Goal: Task Accomplishment & Management: Manage account settings

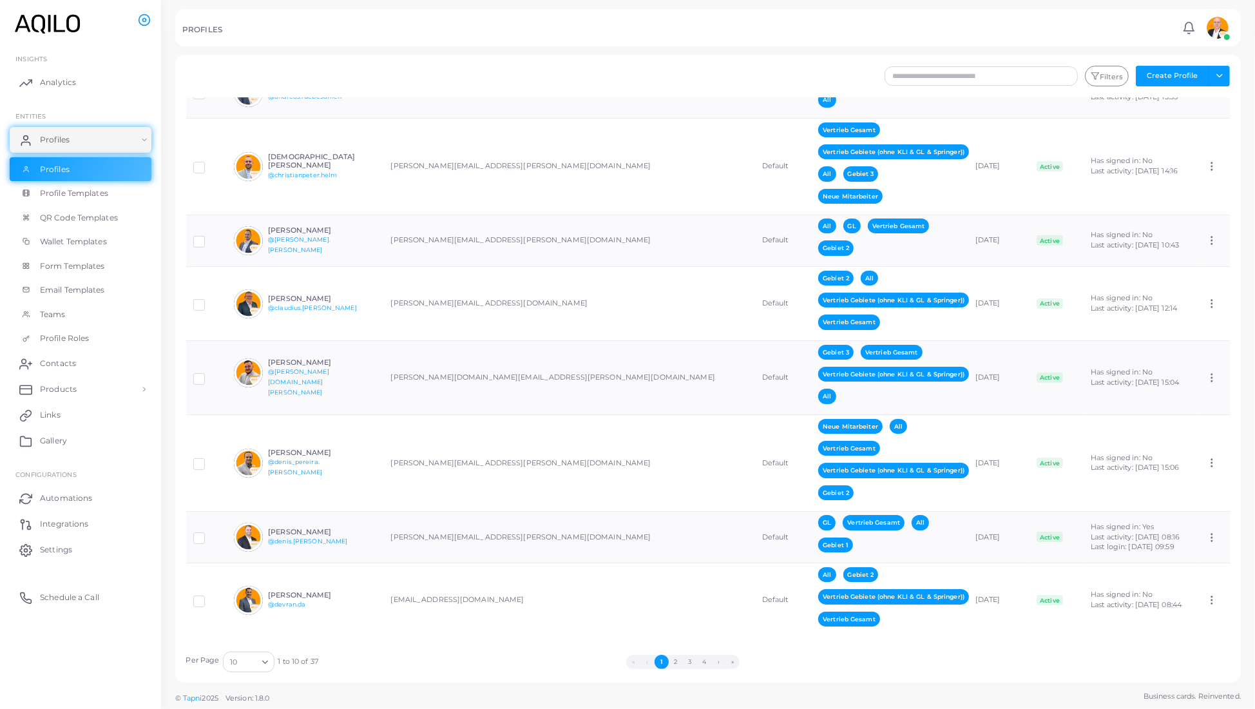
scroll to position [356, 0]
click at [67, 450] on link "Gallery" at bounding box center [81, 441] width 142 height 26
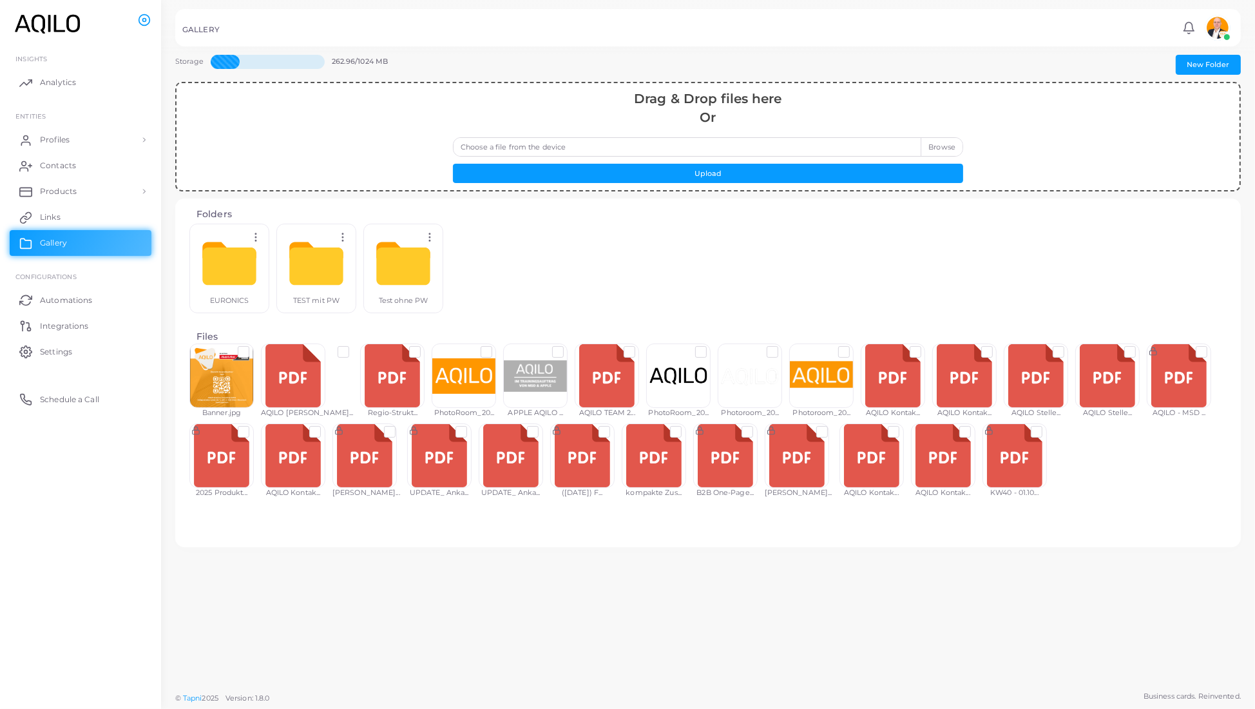
click at [612, 470] on div at bounding box center [1014, 455] width 64 height 64
click at [612, 480] on div at bounding box center [1014, 455] width 64 height 64
click at [51, 223] on span "Links" at bounding box center [53, 217] width 21 height 12
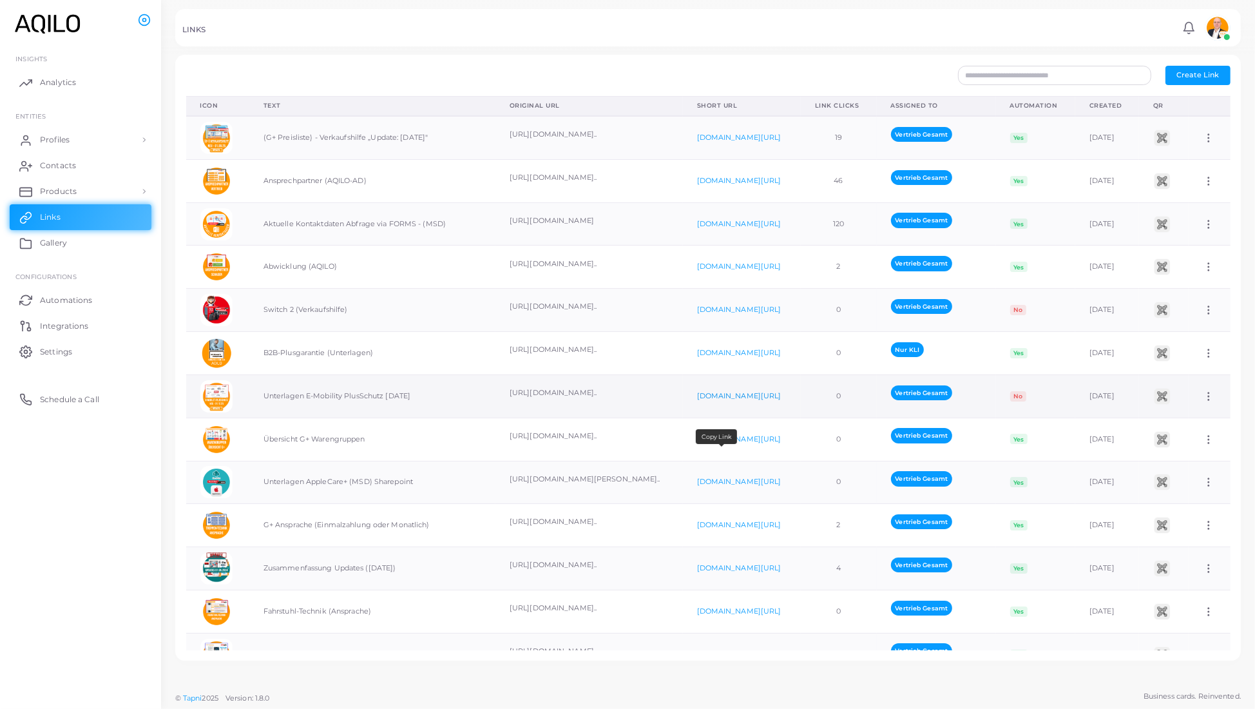
click at [612, 400] on link "[DOMAIN_NAME][URL]" at bounding box center [739, 395] width 84 height 9
click at [62, 249] on span "Gallery" at bounding box center [56, 243] width 27 height 12
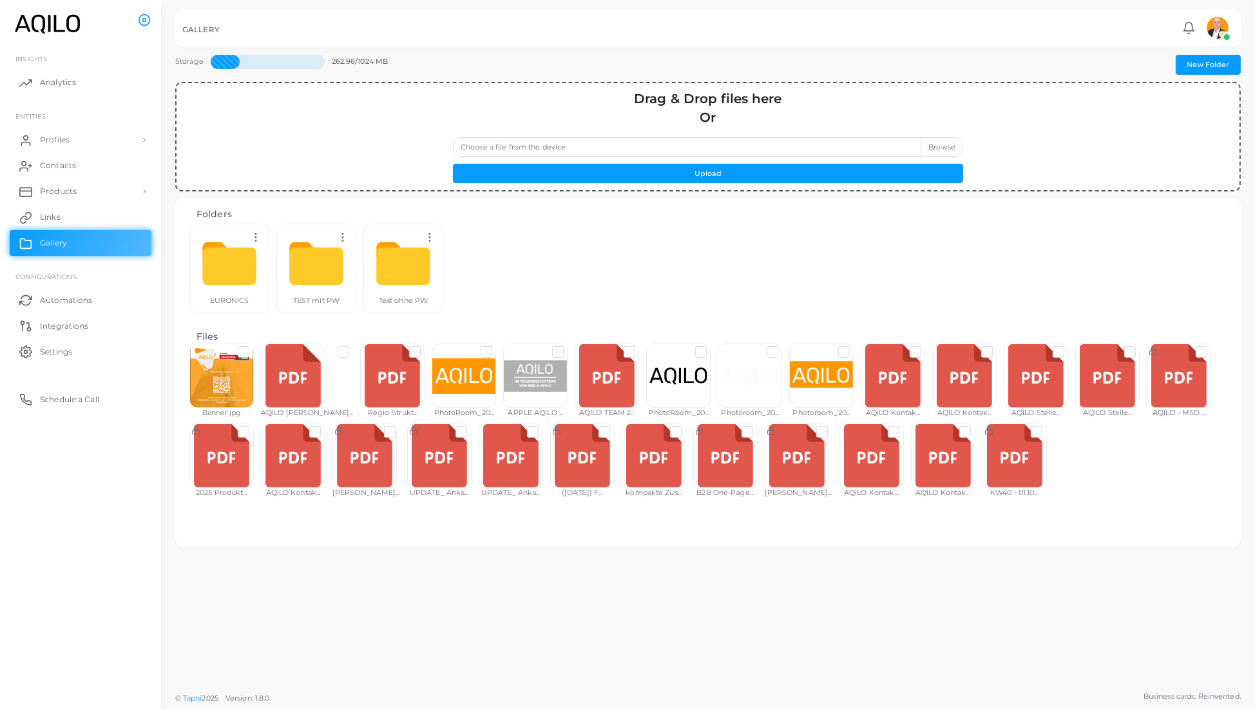
click at [612, 157] on label "Choose a file from the device" at bounding box center [708, 146] width 510 height 19
click at [612, 157] on input "Choose a file from the device" at bounding box center [708, 146] width 510 height 19
type input "**********"
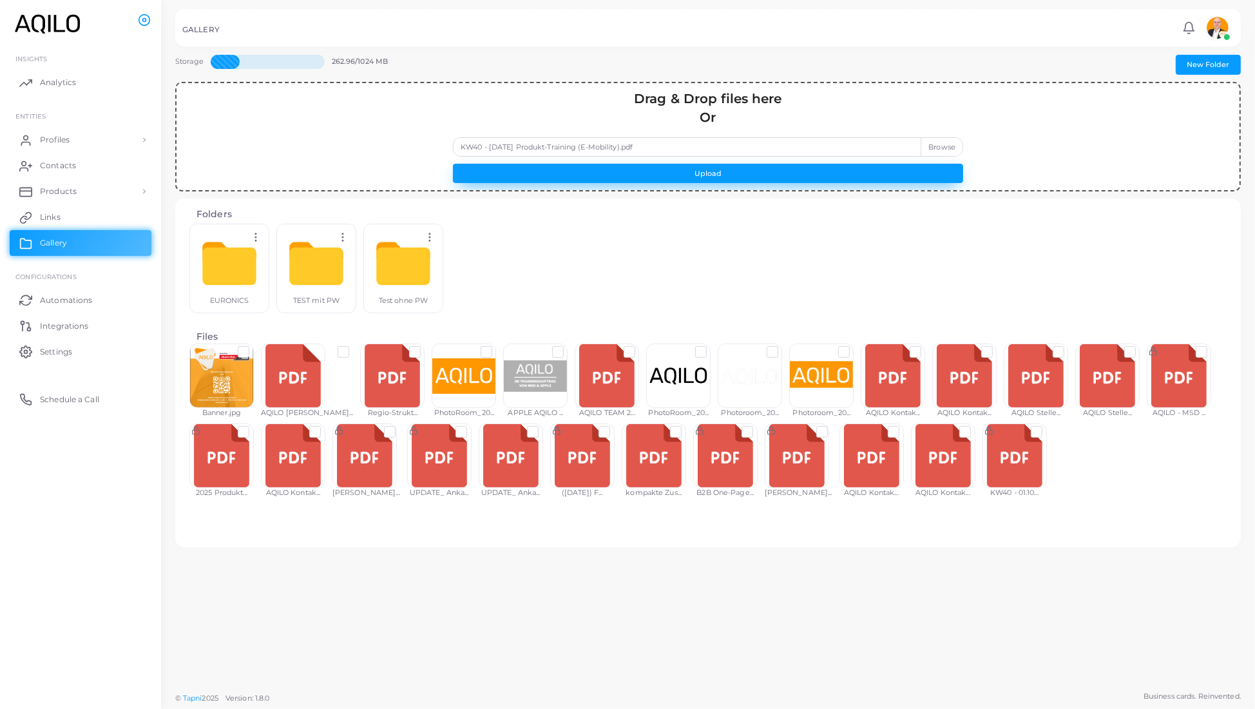
click at [612, 183] on button "Upload" at bounding box center [708, 173] width 510 height 19
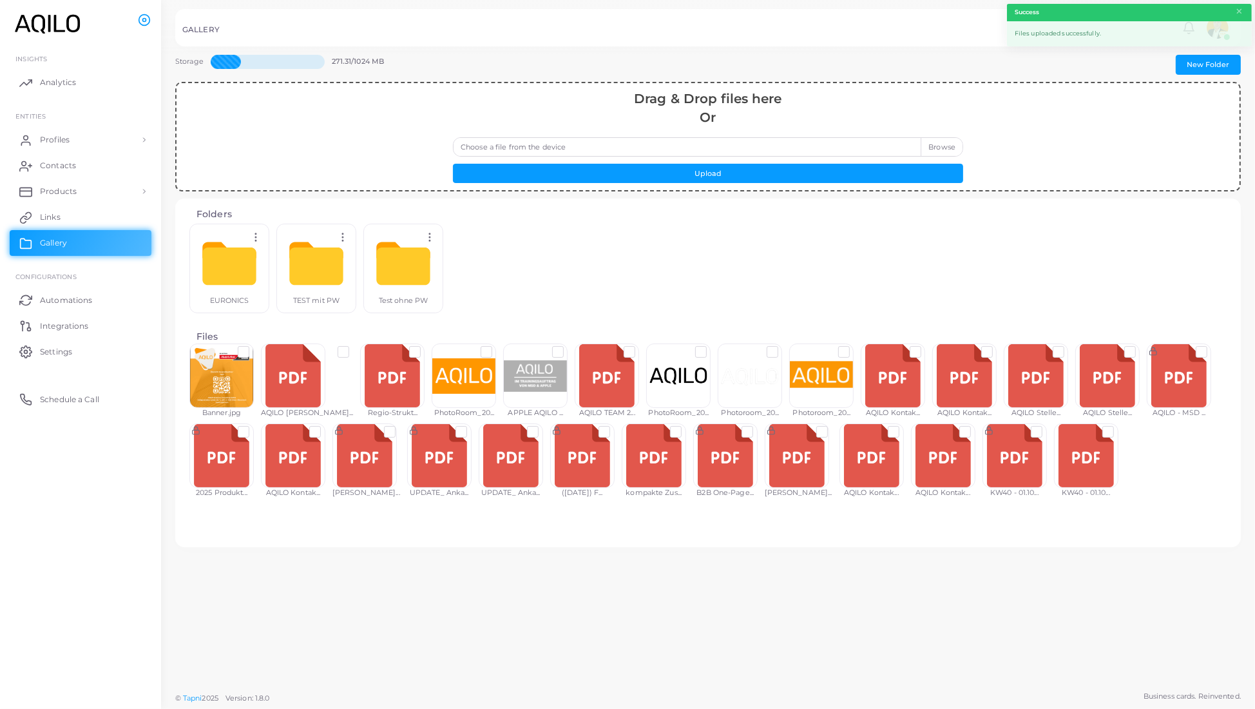
click at [612, 426] on label at bounding box center [1118, 426] width 0 height 0
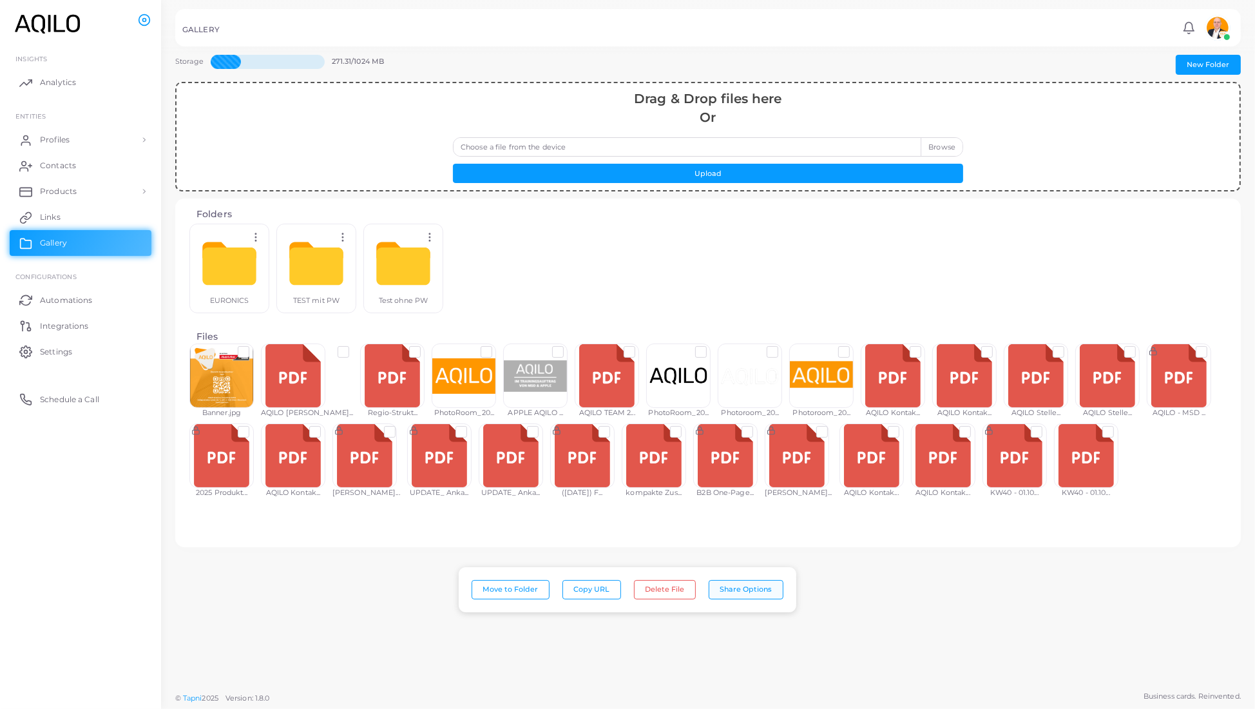
click at [612, 587] on button "Share Options" at bounding box center [746, 589] width 75 height 19
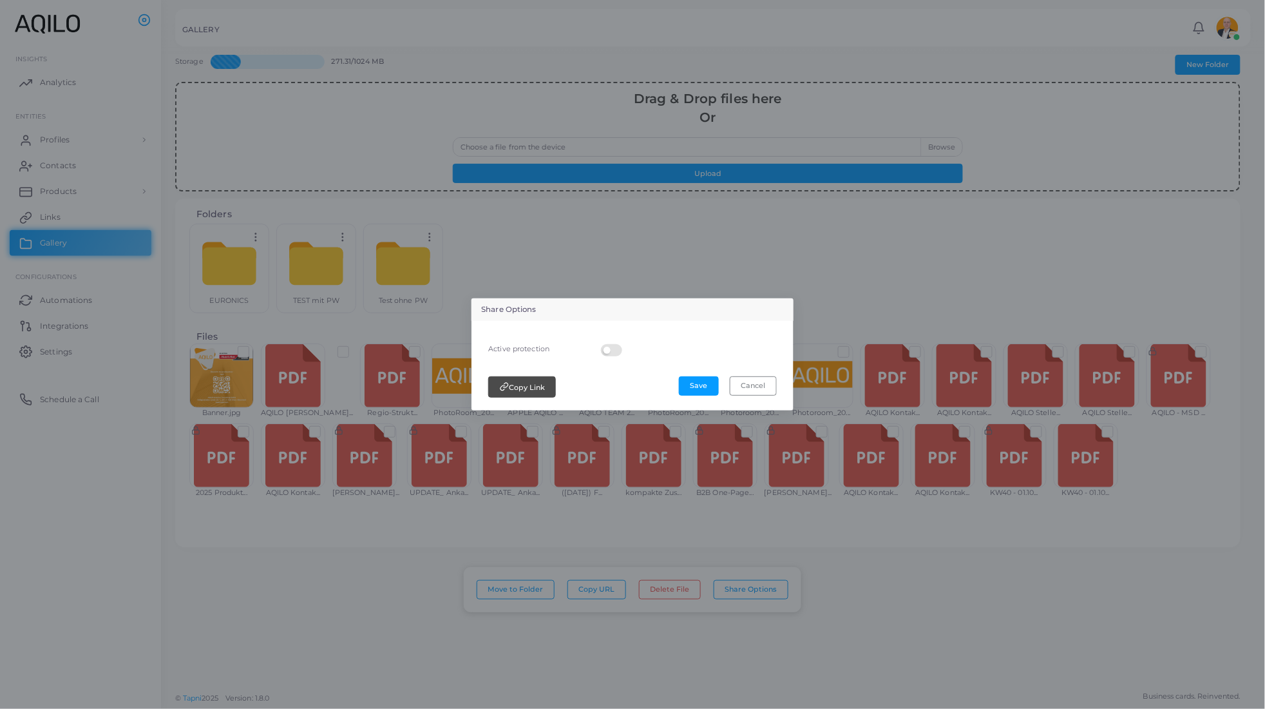
click at [602, 344] on label at bounding box center [613, 344] width 25 height 0
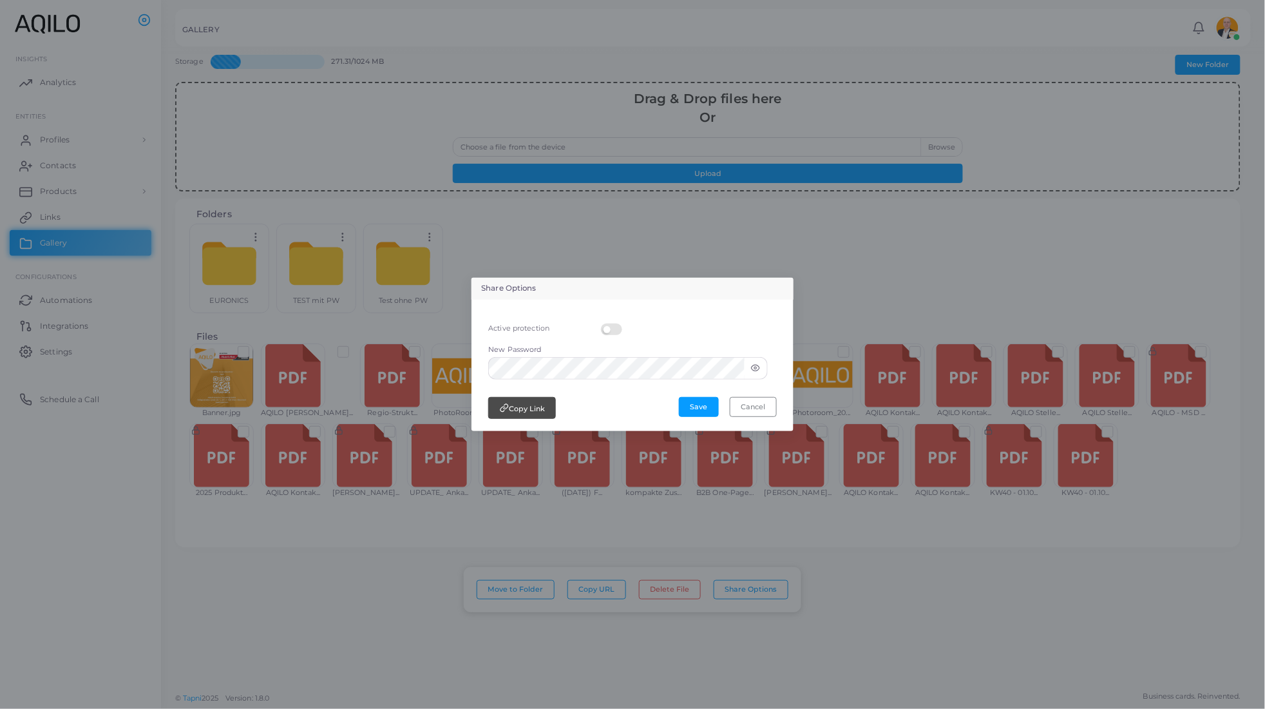
click at [612, 370] on icon at bounding box center [755, 367] width 9 height 9
click at [521, 406] on button "Copy Link" at bounding box center [522, 407] width 68 height 21
click at [59, 234] on div "Share Options Active protection New Password Copy Link Save Cancel" at bounding box center [632, 354] width 1265 height 709
click at [41, 234] on div "Share Options Active protection New Password Copy Link Save Cancel" at bounding box center [632, 354] width 1265 height 709
click at [612, 409] on button "Cancel" at bounding box center [753, 406] width 47 height 19
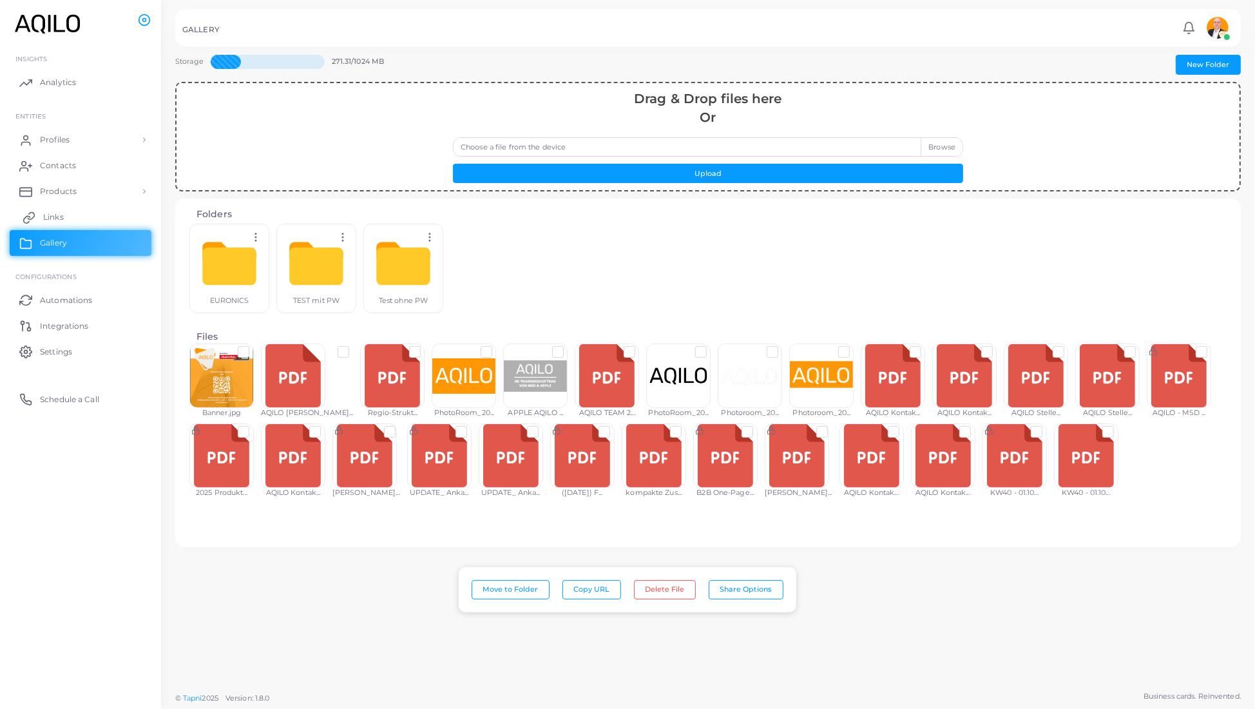
click at [46, 223] on span "Links" at bounding box center [53, 217] width 21 height 12
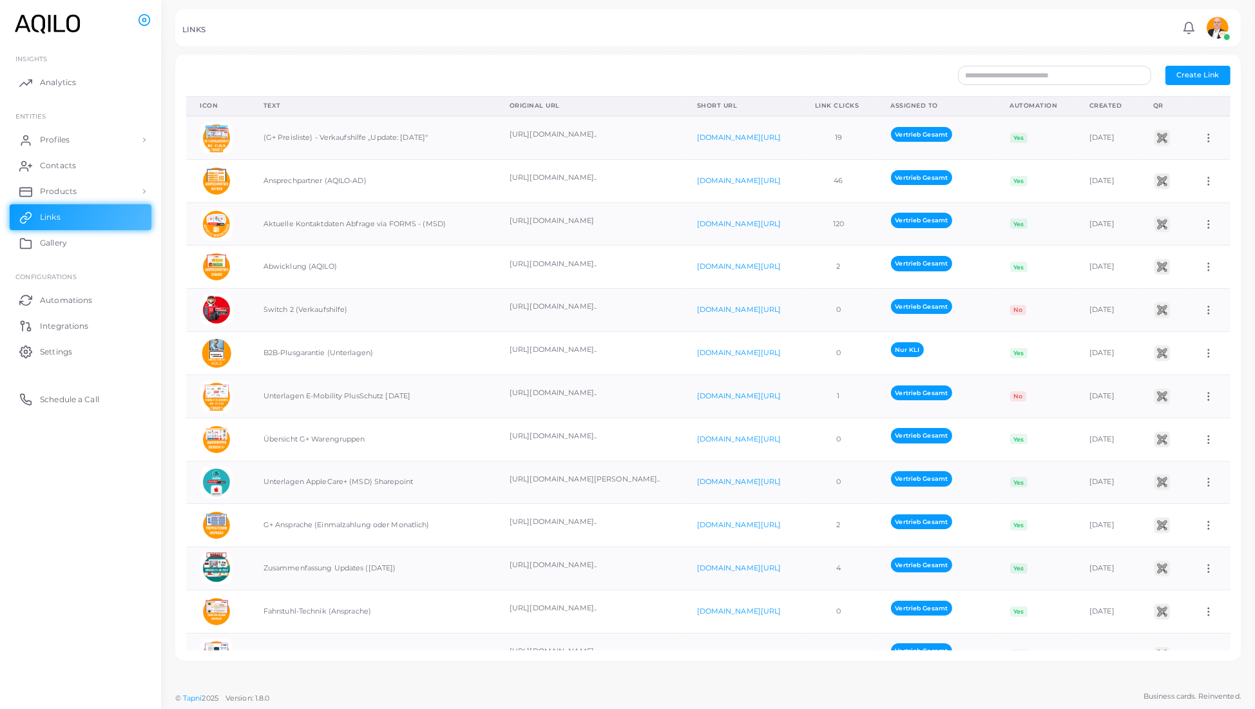
scroll to position [0, 29]
click at [612, 402] on icon at bounding box center [1209, 396] width 12 height 12
click at [612, 489] on span "Edit Link" at bounding box center [1183, 487] width 31 height 10
type input "**********"
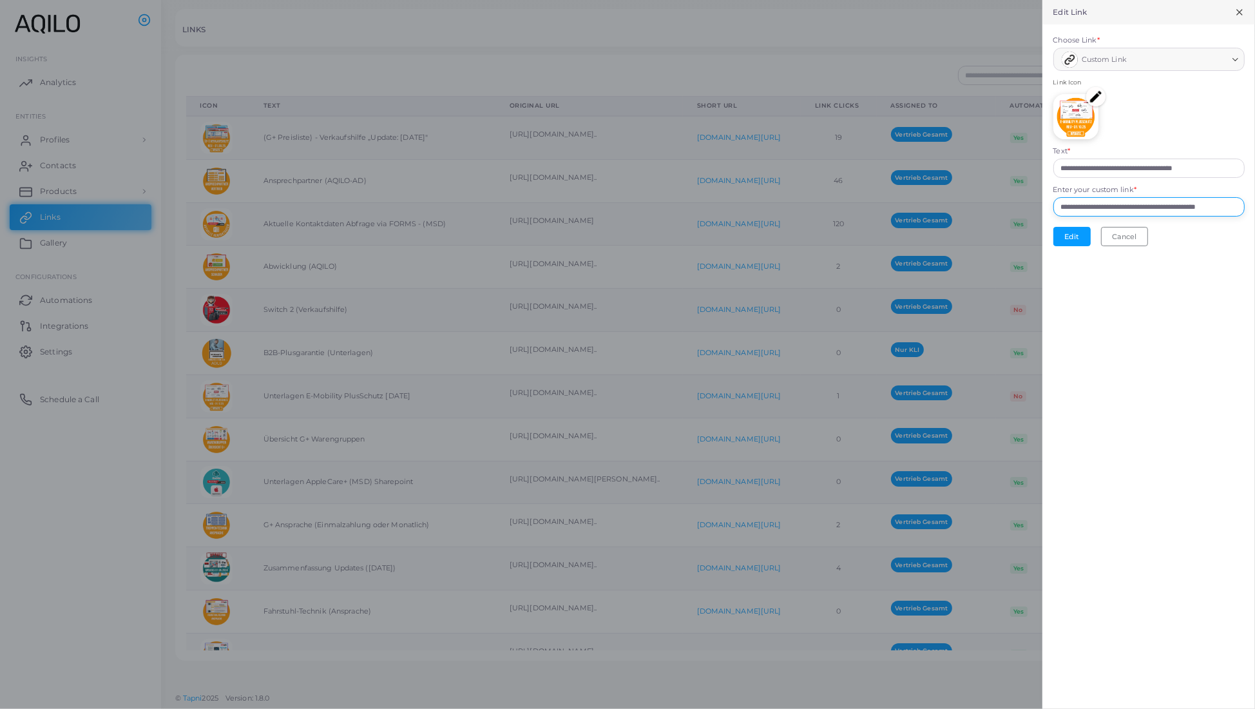
click at [612, 216] on input "**********" at bounding box center [1148, 206] width 191 height 19
paste input "text"
type input "**********"
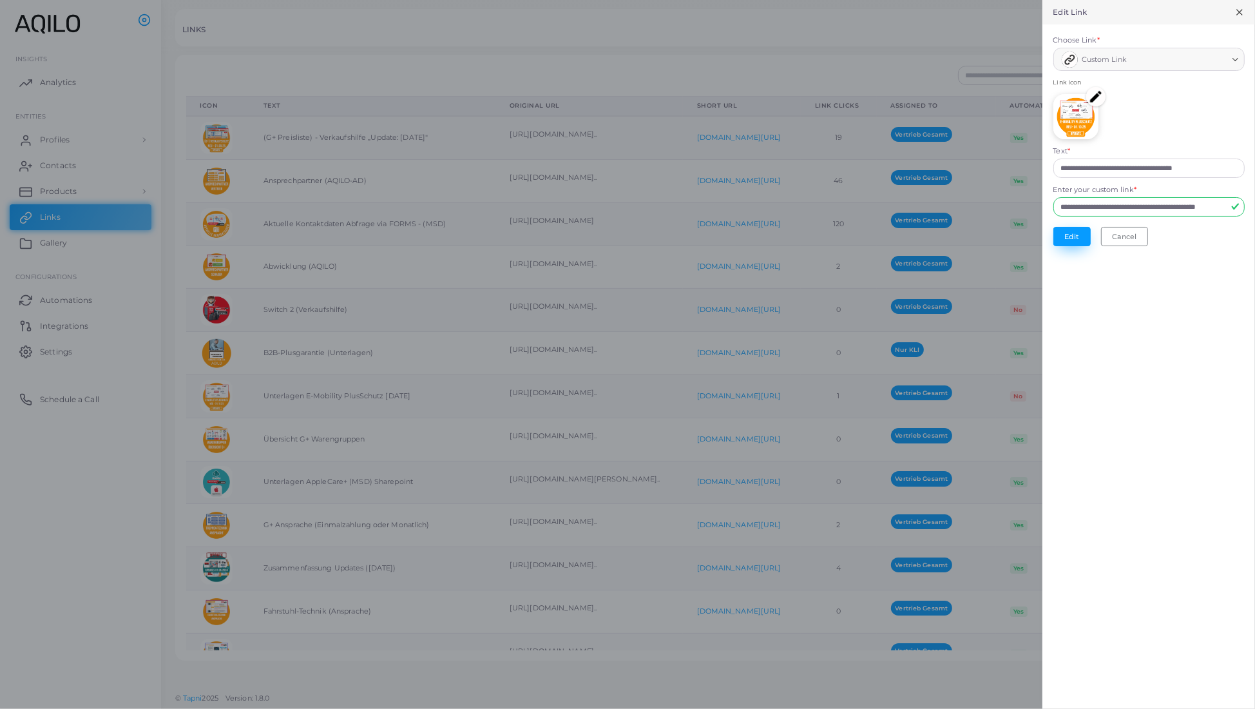
click at [612, 246] on button "Edit" at bounding box center [1071, 236] width 37 height 19
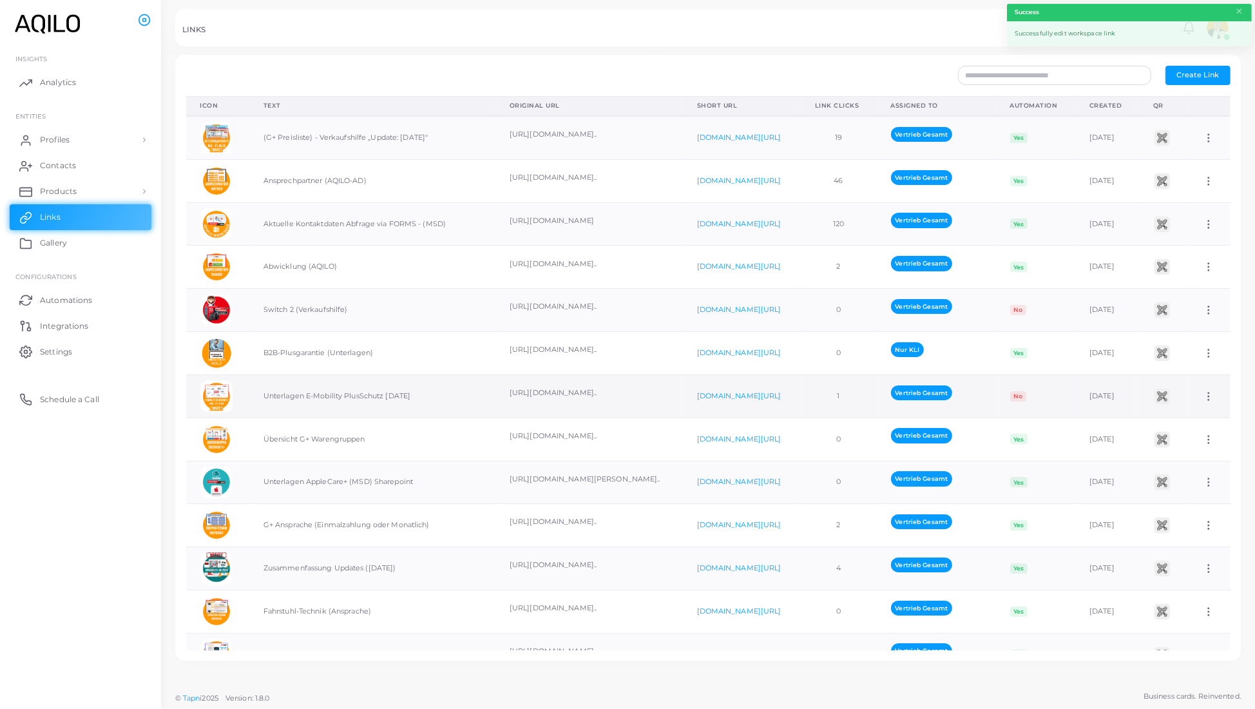
scroll to position [0, 0]
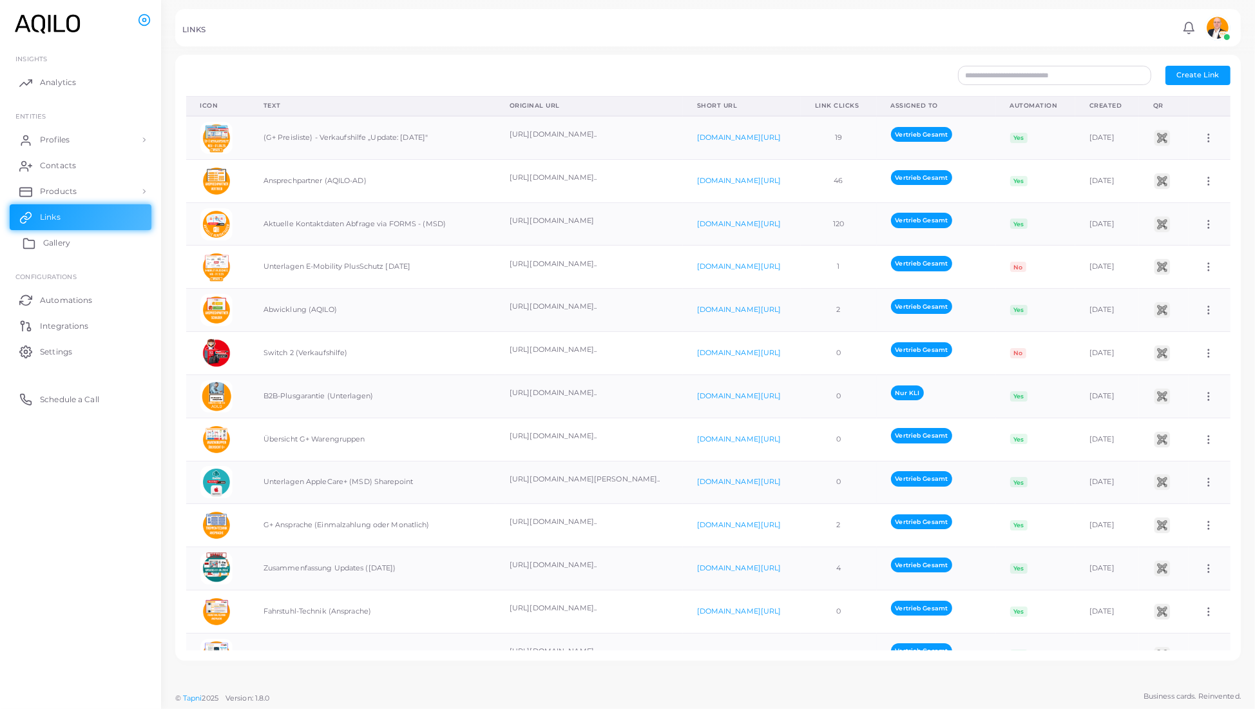
click at [82, 256] on link "Gallery" at bounding box center [81, 243] width 142 height 26
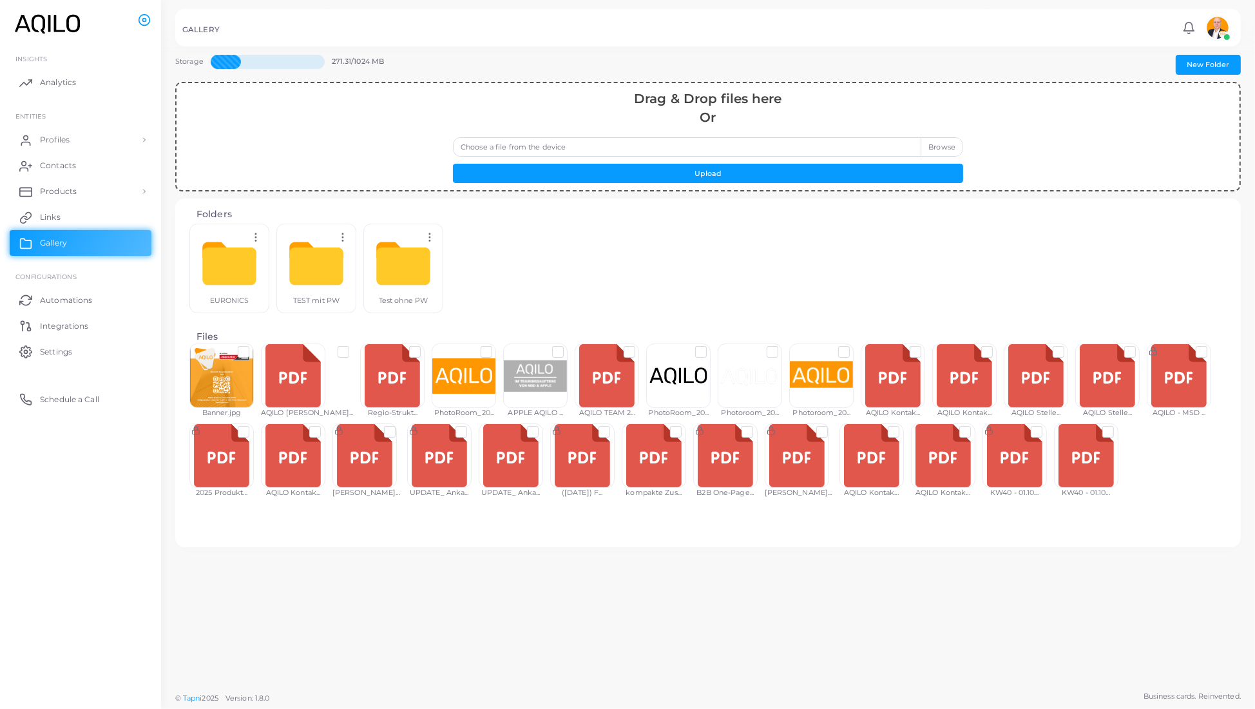
click at [612, 488] on div at bounding box center [1086, 455] width 64 height 64
click at [612, 426] on label at bounding box center [1118, 426] width 0 height 0
click at [612, 585] on button "Share Options" at bounding box center [746, 589] width 75 height 19
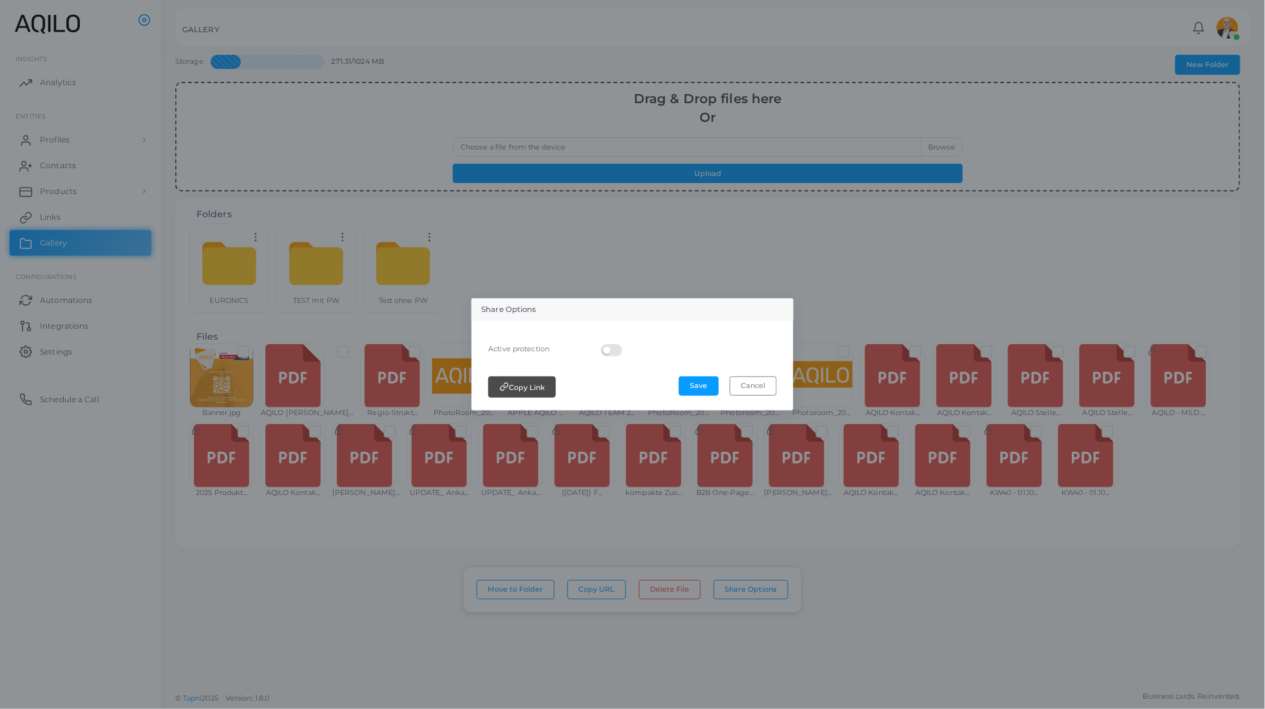
click at [601, 344] on label at bounding box center [613, 344] width 25 height 0
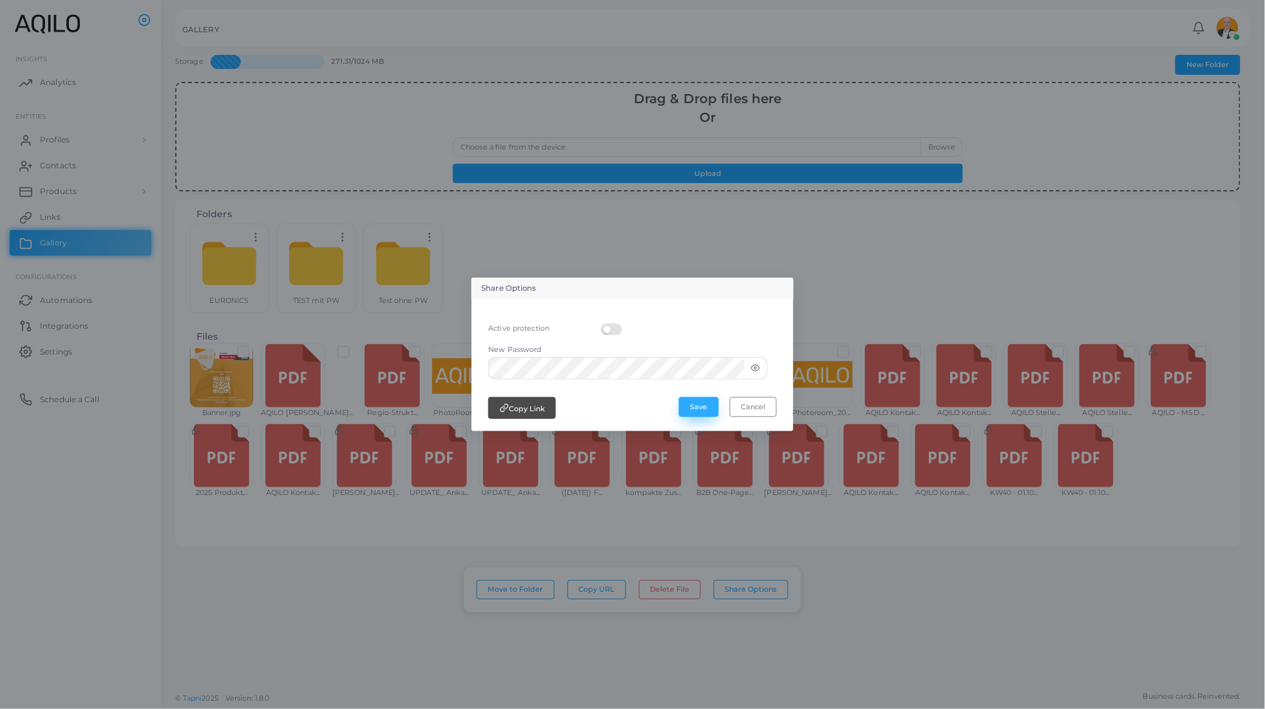
click at [612, 405] on button "Save" at bounding box center [699, 406] width 40 height 19
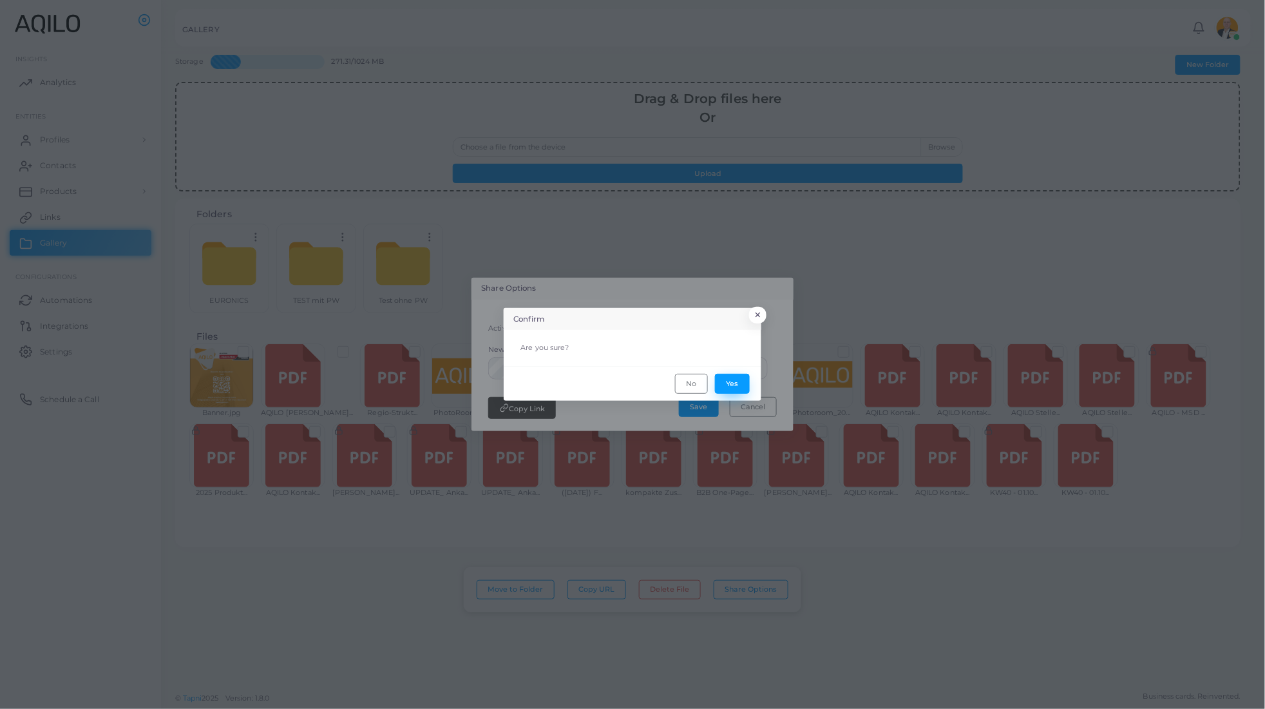
click at [612, 388] on button "Yes" at bounding box center [732, 383] width 35 height 19
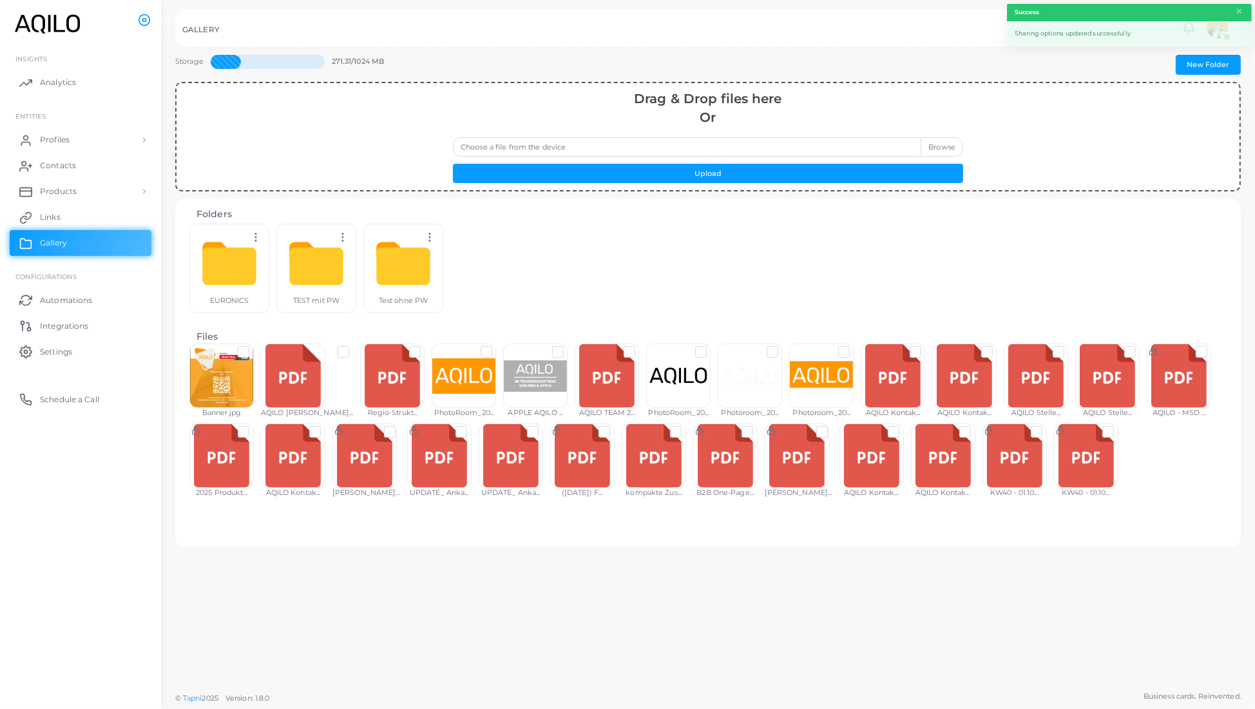
click at [612, 488] on div at bounding box center [1086, 455] width 64 height 64
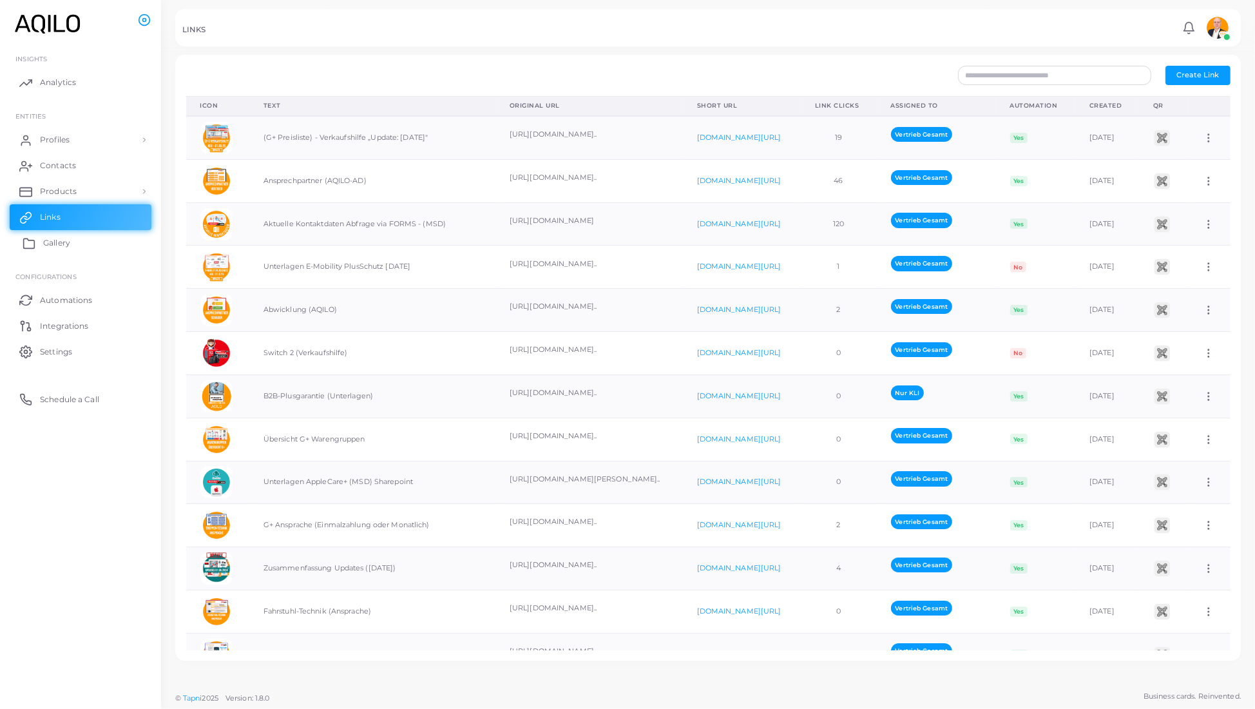
click at [55, 254] on link "Gallery" at bounding box center [81, 243] width 142 height 26
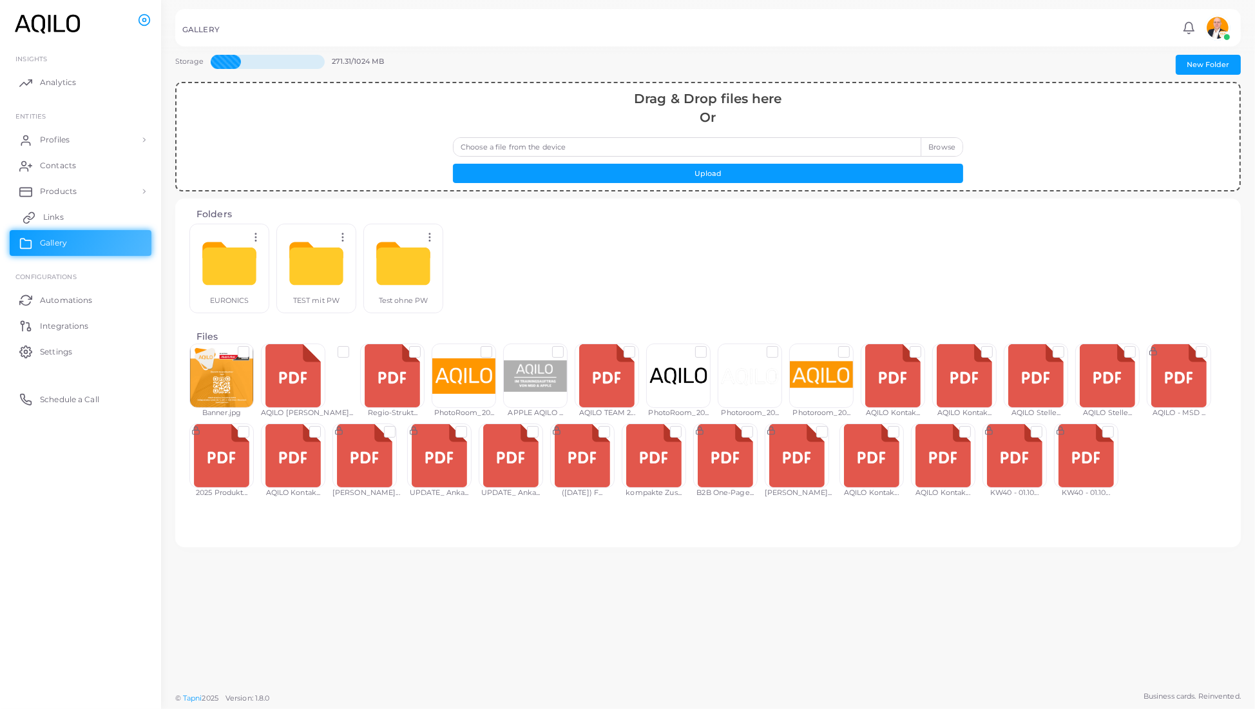
click at [61, 227] on link "Links" at bounding box center [81, 217] width 142 height 26
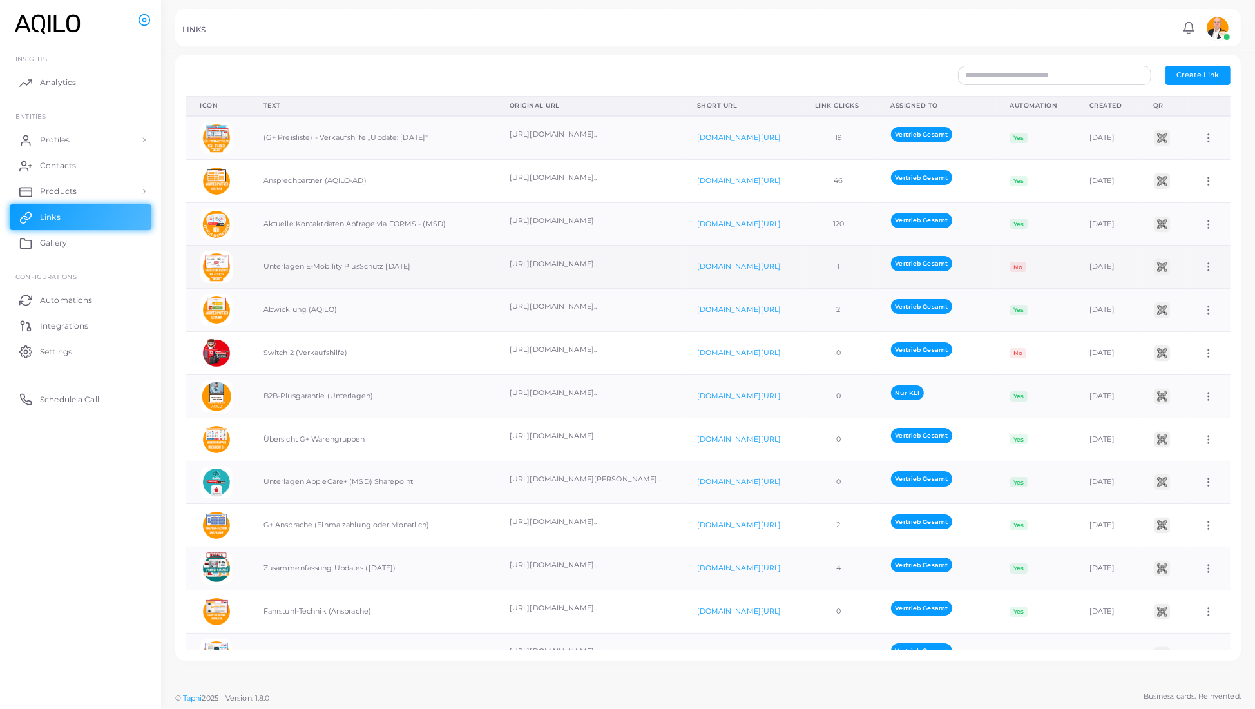
scroll to position [0, 29]
click at [612, 272] on icon at bounding box center [1209, 267] width 12 height 12
click at [612, 353] on span "Edit Link" at bounding box center [1183, 353] width 31 height 10
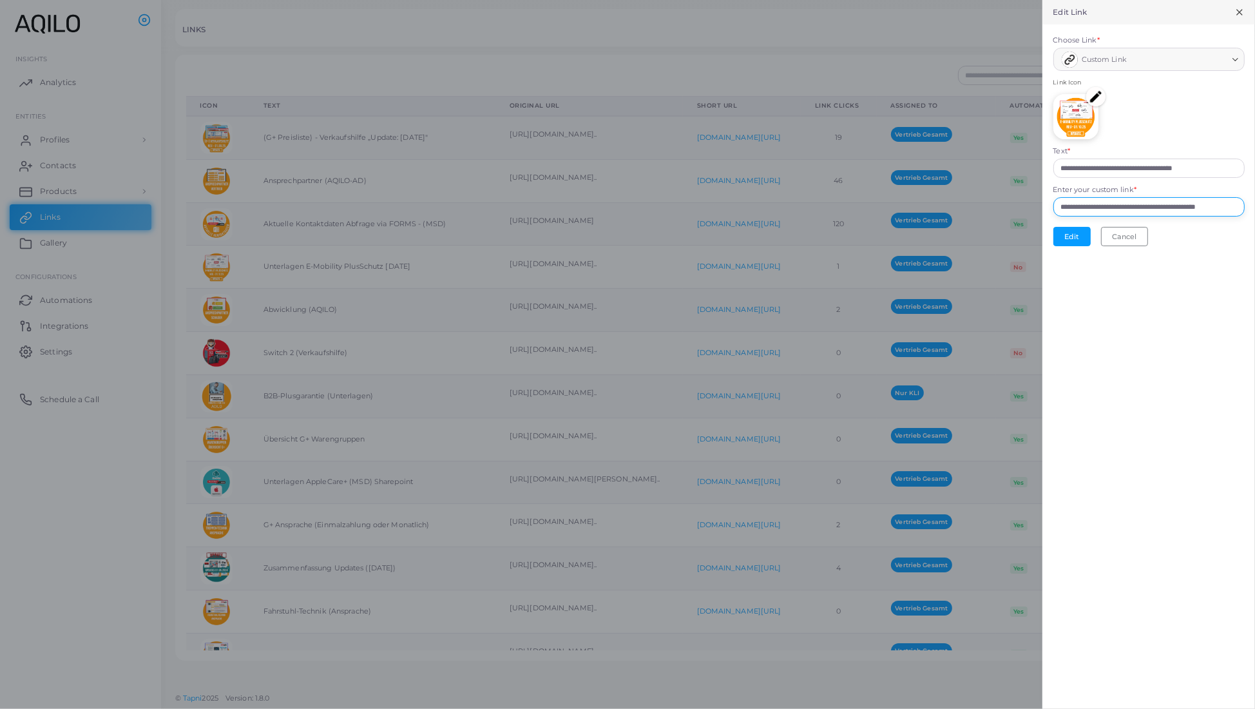
click at [612, 216] on input "**********" at bounding box center [1148, 206] width 191 height 19
paste input "**********"
type input "**********"
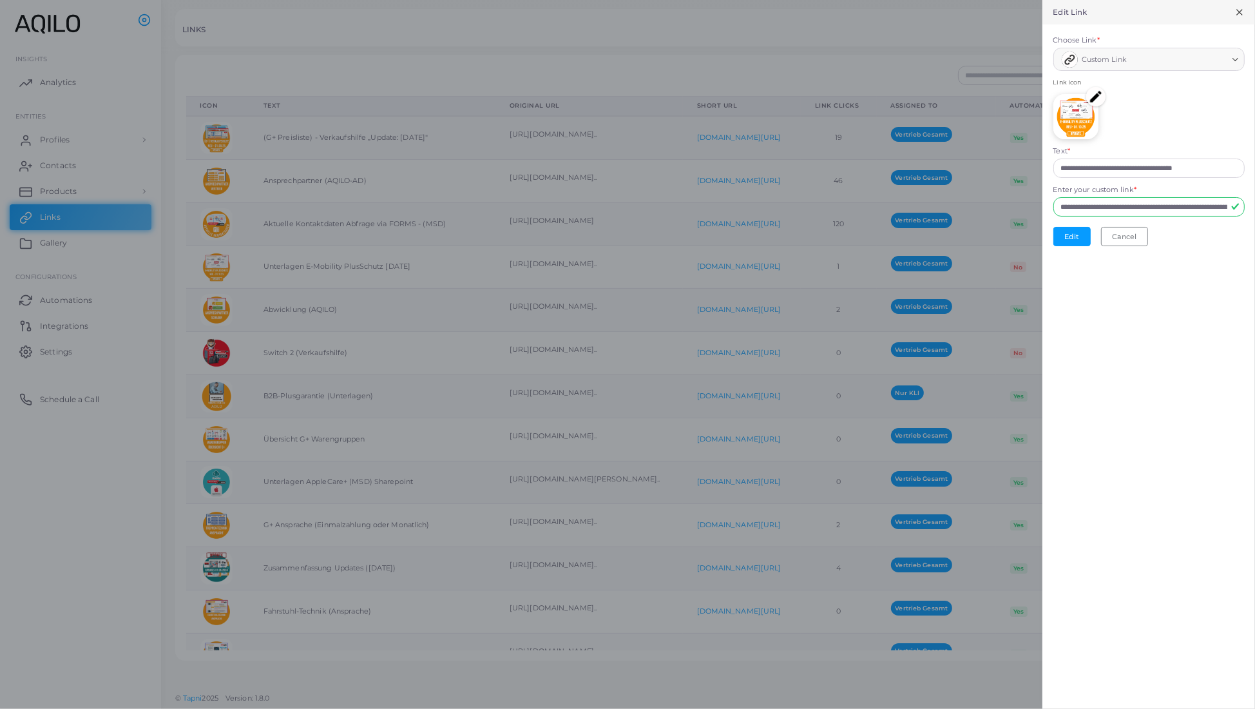
click at [612, 251] on form "**********" at bounding box center [1148, 140] width 213 height 233
click at [612, 246] on button "Edit" at bounding box center [1071, 236] width 37 height 19
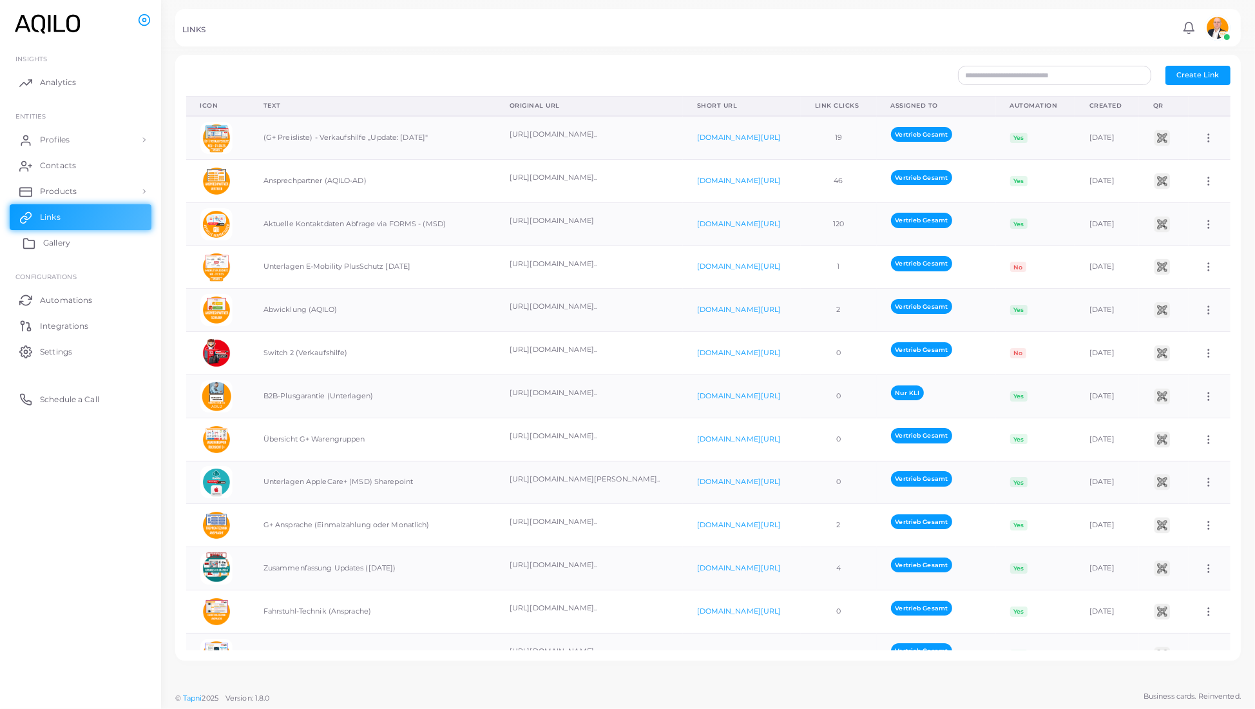
click at [45, 249] on span "Gallery" at bounding box center [56, 243] width 27 height 12
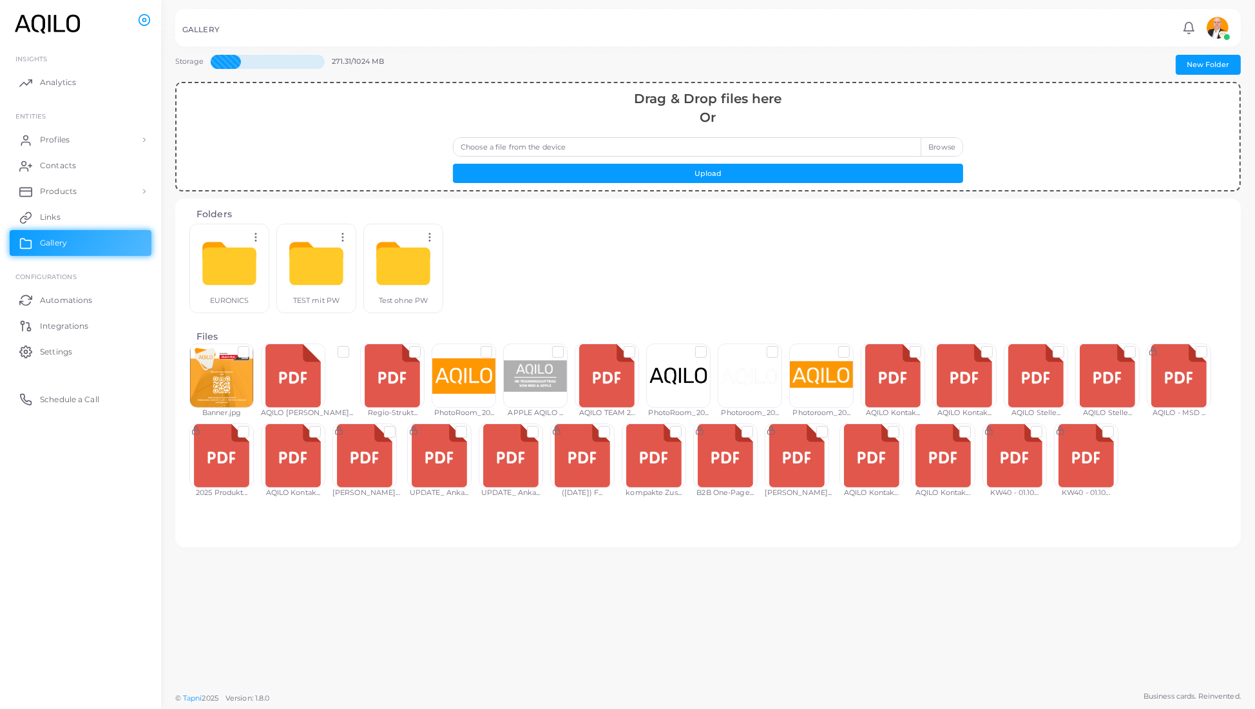
click at [612, 488] on div at bounding box center [1086, 455] width 64 height 64
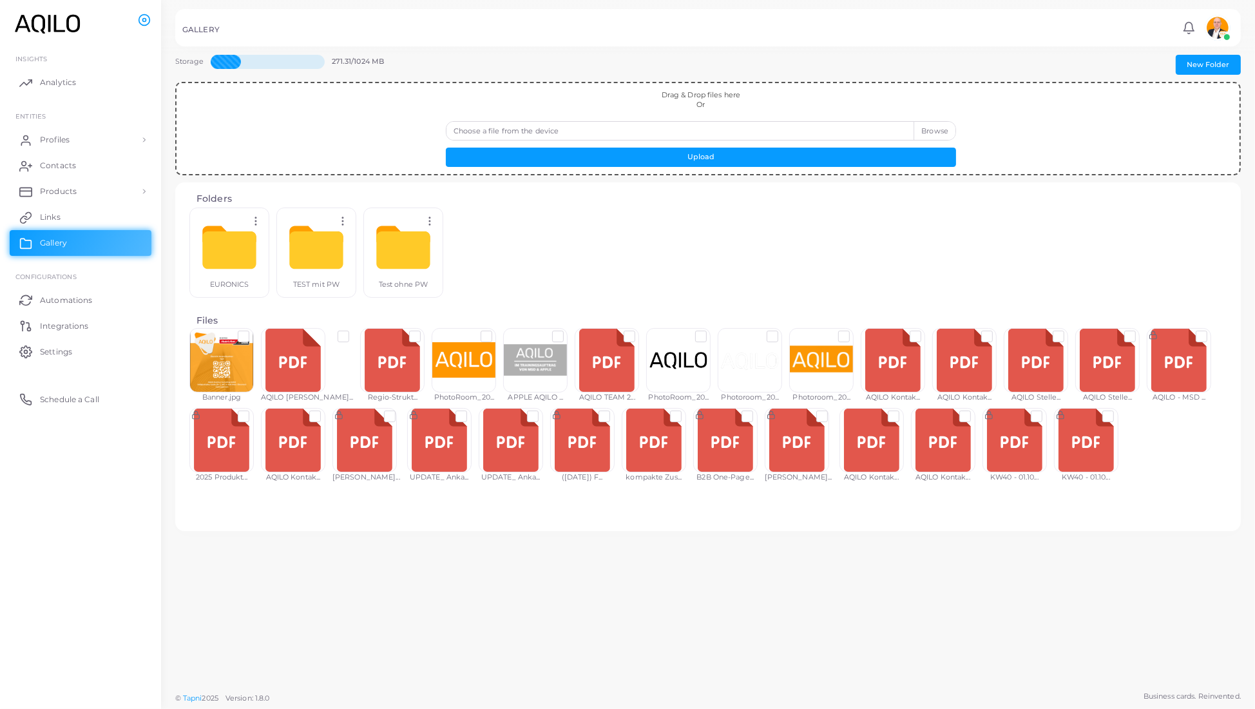
click at [1118, 411] on label at bounding box center [1118, 411] width 0 height 0
click at [748, 585] on button "Share Options" at bounding box center [746, 589] width 75 height 19
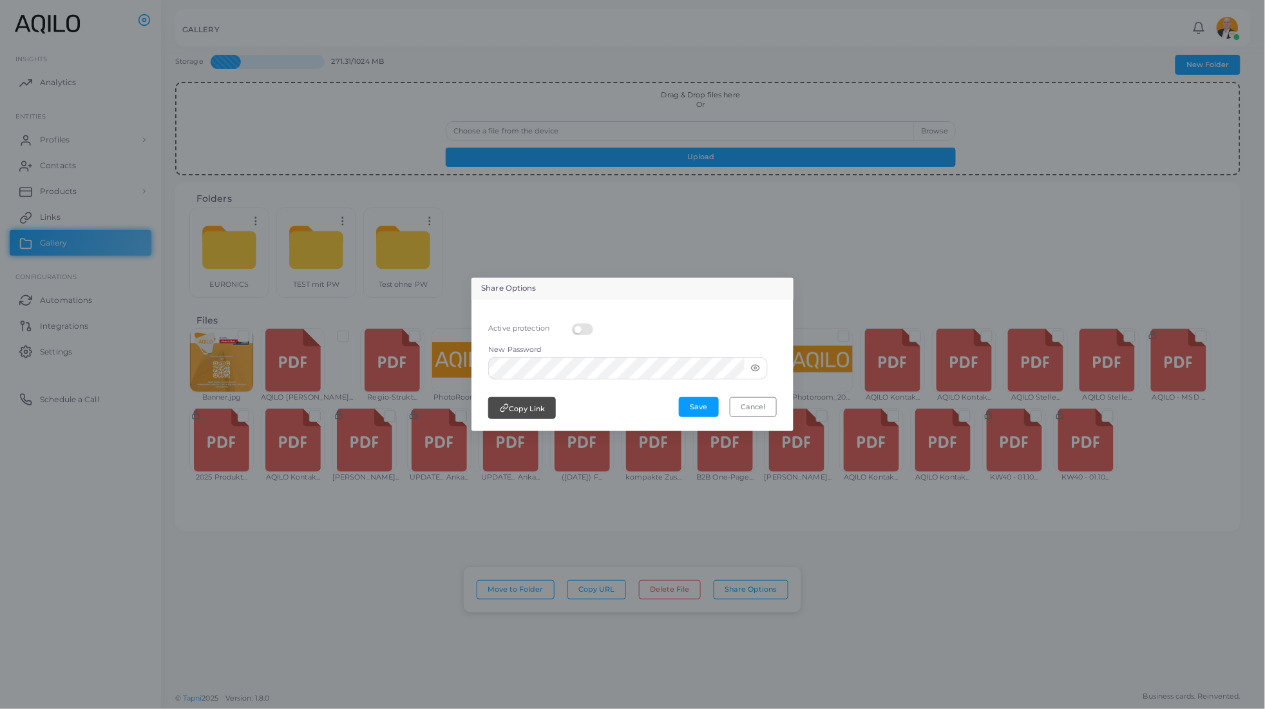
click at [758, 368] on icon at bounding box center [755, 367] width 9 height 9
click at [688, 416] on button "Save" at bounding box center [699, 406] width 40 height 19
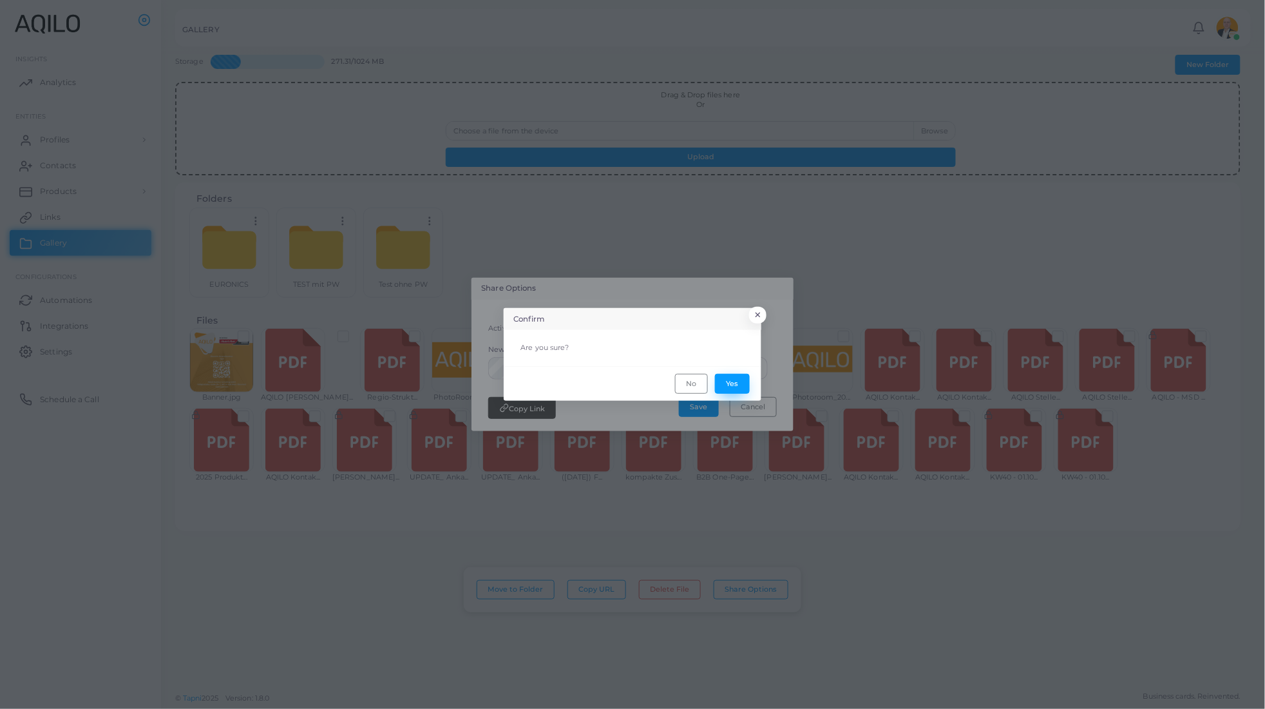
click at [724, 385] on button "Yes" at bounding box center [732, 383] width 35 height 19
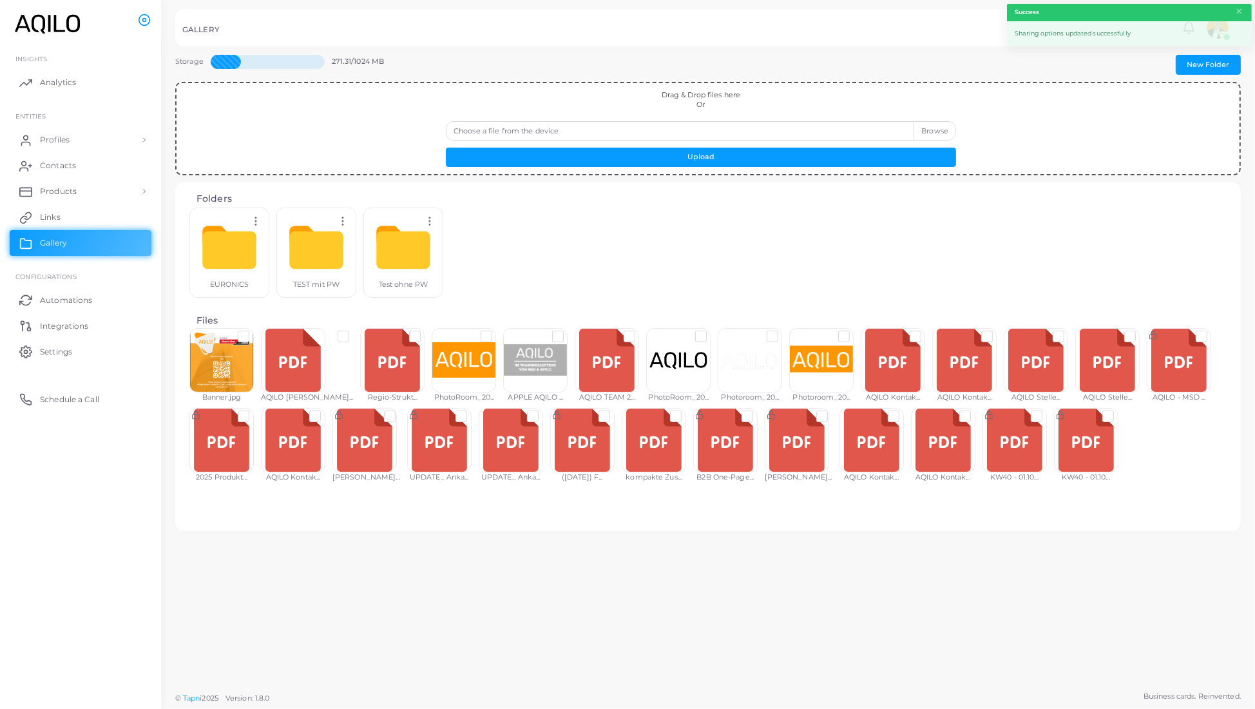
click at [1118, 411] on label at bounding box center [1118, 411] width 0 height 0
click at [763, 585] on button "Share Options" at bounding box center [746, 589] width 75 height 19
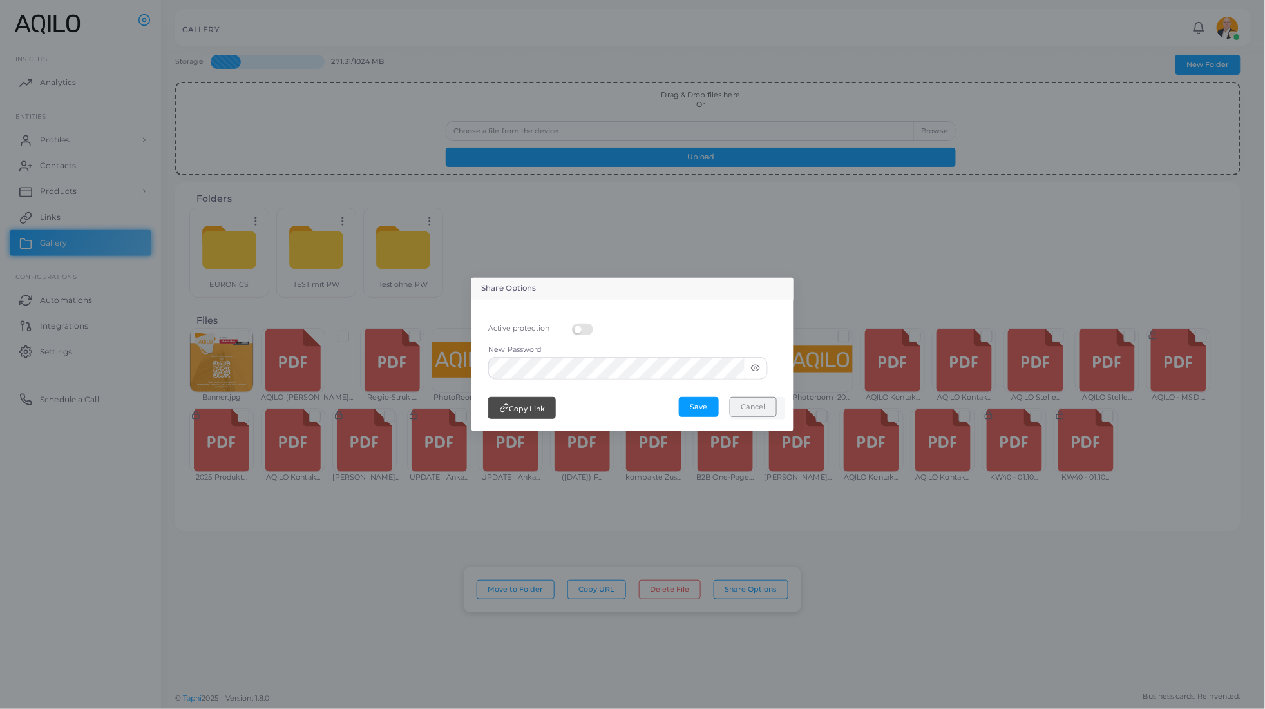
click at [741, 416] on button "Cancel" at bounding box center [753, 406] width 47 height 19
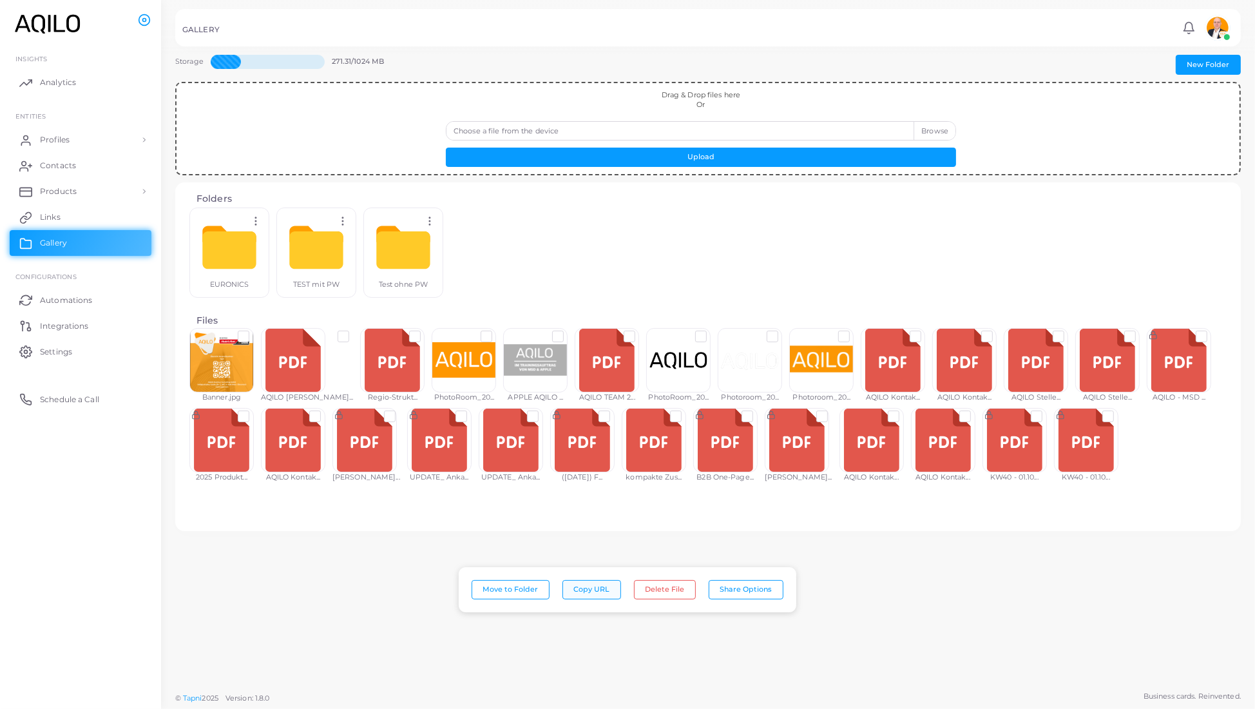
click at [591, 591] on button "Copy URL" at bounding box center [591, 589] width 59 height 19
drag, startPoint x: 66, startPoint y: 228, endPoint x: 61, endPoint y: 231, distance: 6.6
click at [66, 229] on link "Links" at bounding box center [81, 217] width 142 height 26
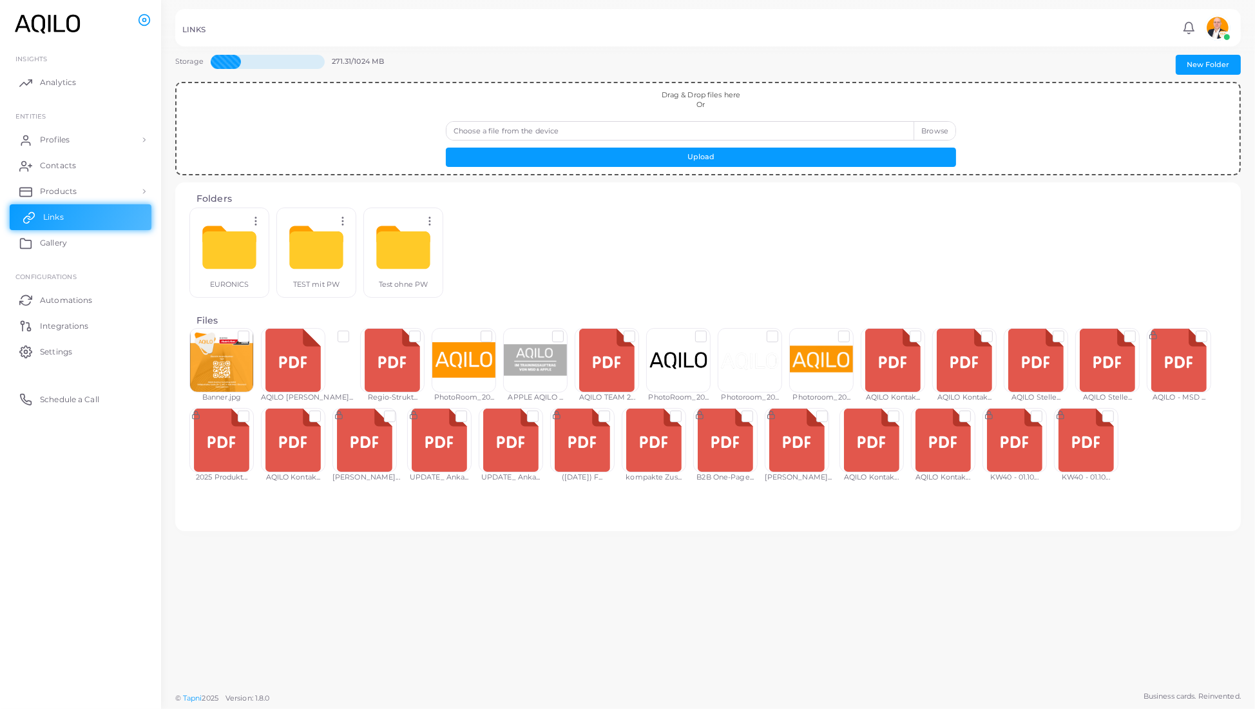
click at [61, 223] on span "Links" at bounding box center [53, 217] width 21 height 12
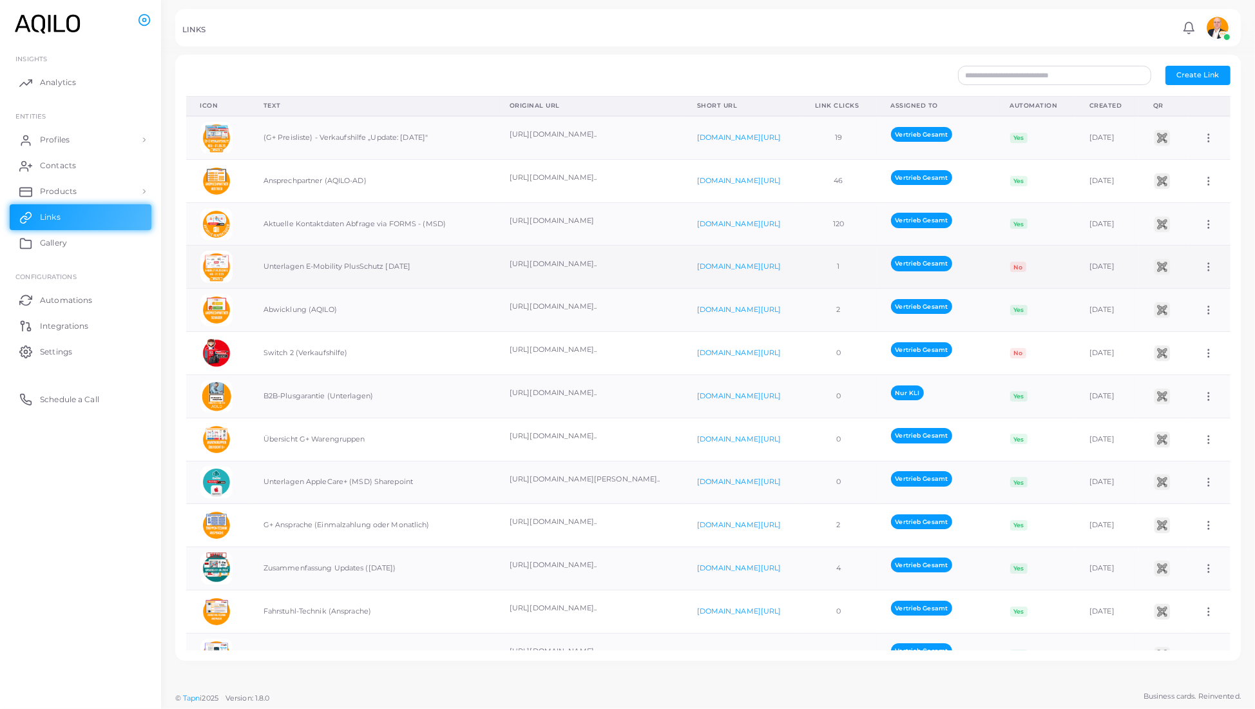
scroll to position [0, 29]
click at [1203, 272] on icon at bounding box center [1209, 267] width 12 height 12
click at [1205, 289] on td "Assign to Team Edit Link Delete Link" at bounding box center [1209, 266] width 42 height 43
click at [1208, 268] on circle at bounding box center [1208, 267] width 1 height 1
click at [1185, 361] on span "Edit Link" at bounding box center [1183, 356] width 31 height 10
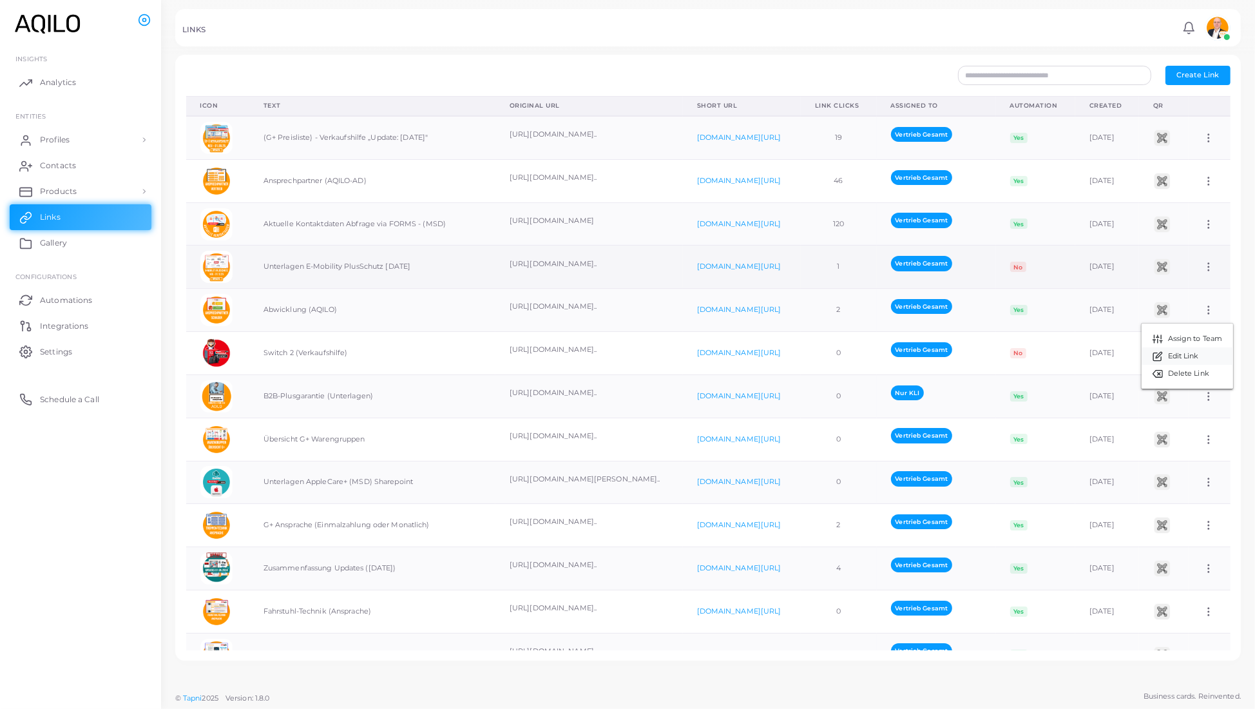
type input "**********"
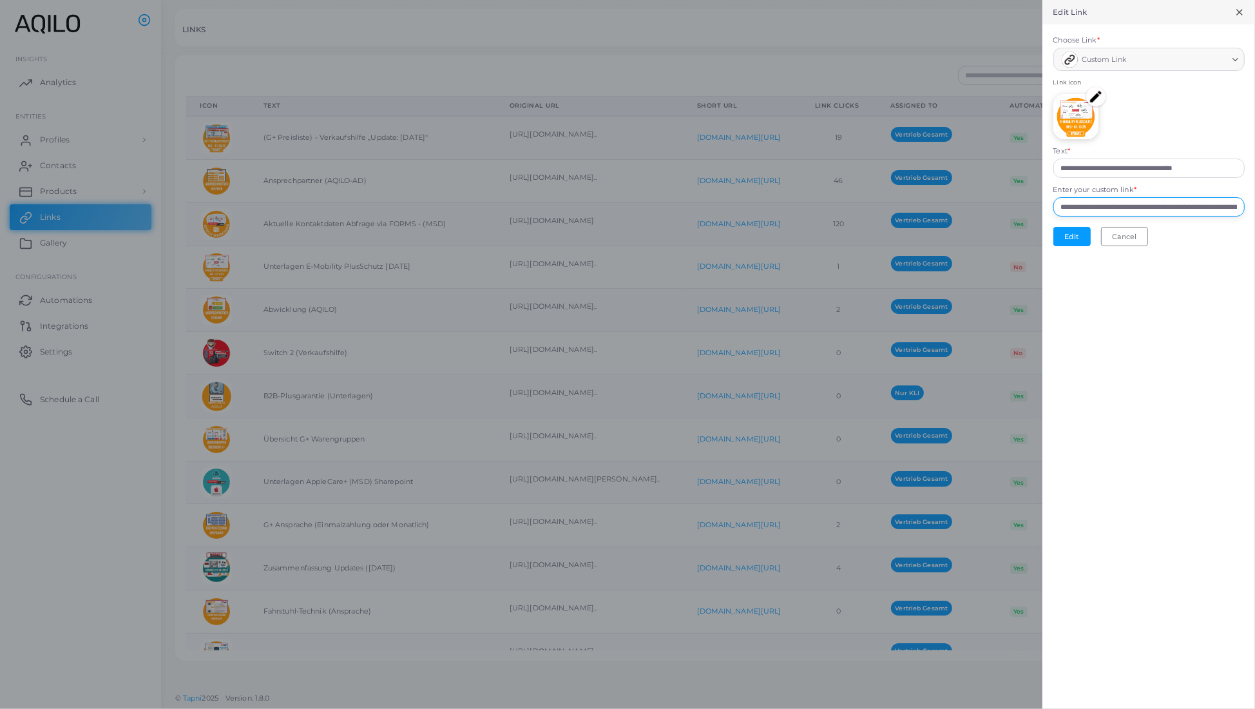
click at [1054, 216] on input "**********" at bounding box center [1148, 206] width 191 height 19
click at [1053, 246] on button "Edit" at bounding box center [1071, 236] width 37 height 19
